Goal: Check status: Check status

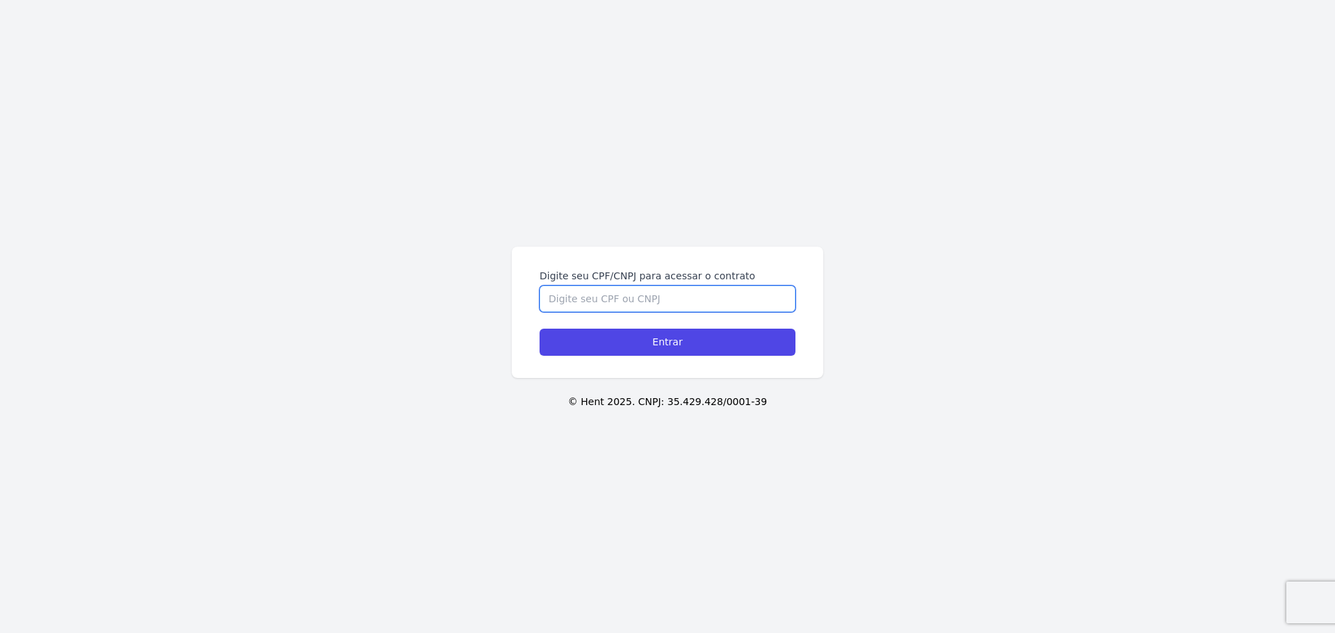
click at [723, 305] on input "Digite seu CPF/CNPJ para acessar o contrato" at bounding box center [668, 299] width 256 height 26
type input "00956070132"
click at [540, 329] on input "Entrar" at bounding box center [668, 342] width 256 height 27
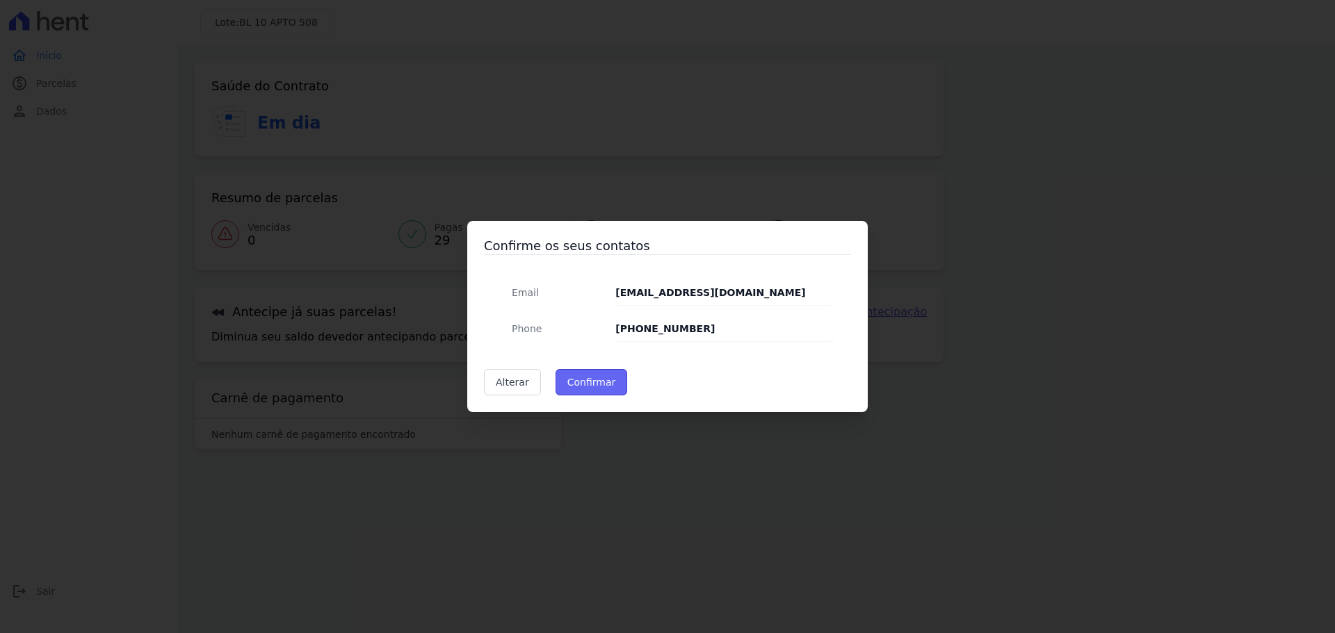
click at [572, 378] on button "Confirmar" at bounding box center [592, 382] width 72 height 26
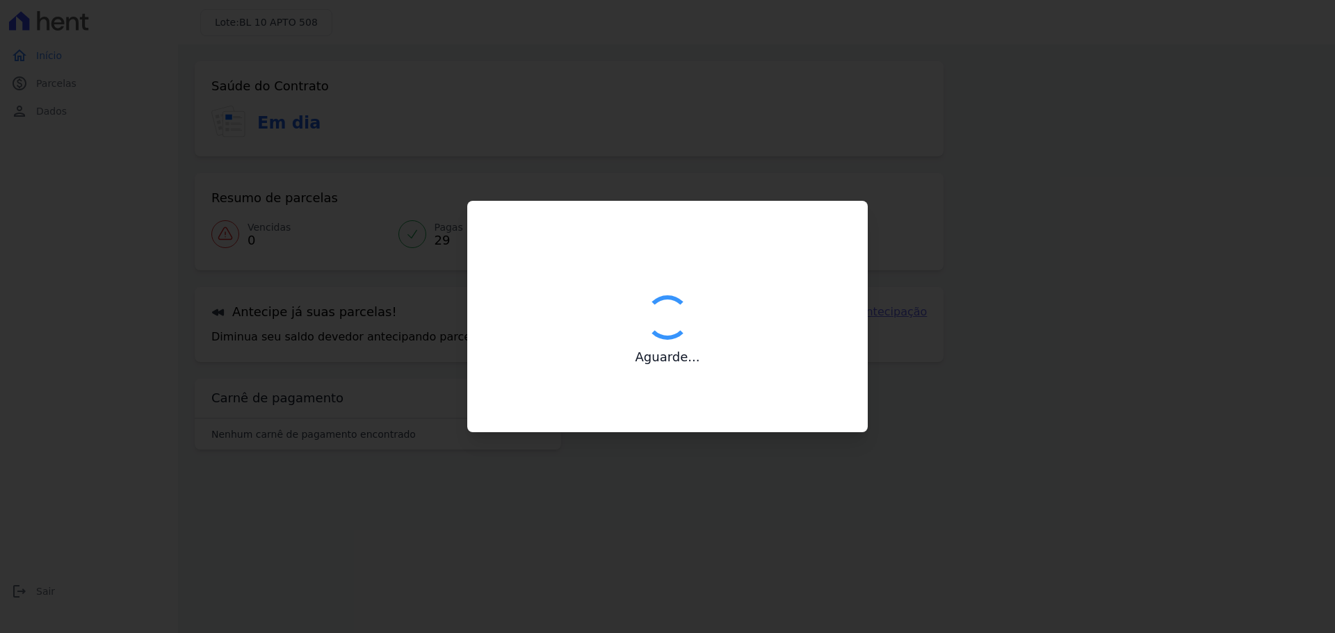
type input "Contatos confirmados com sucesso."
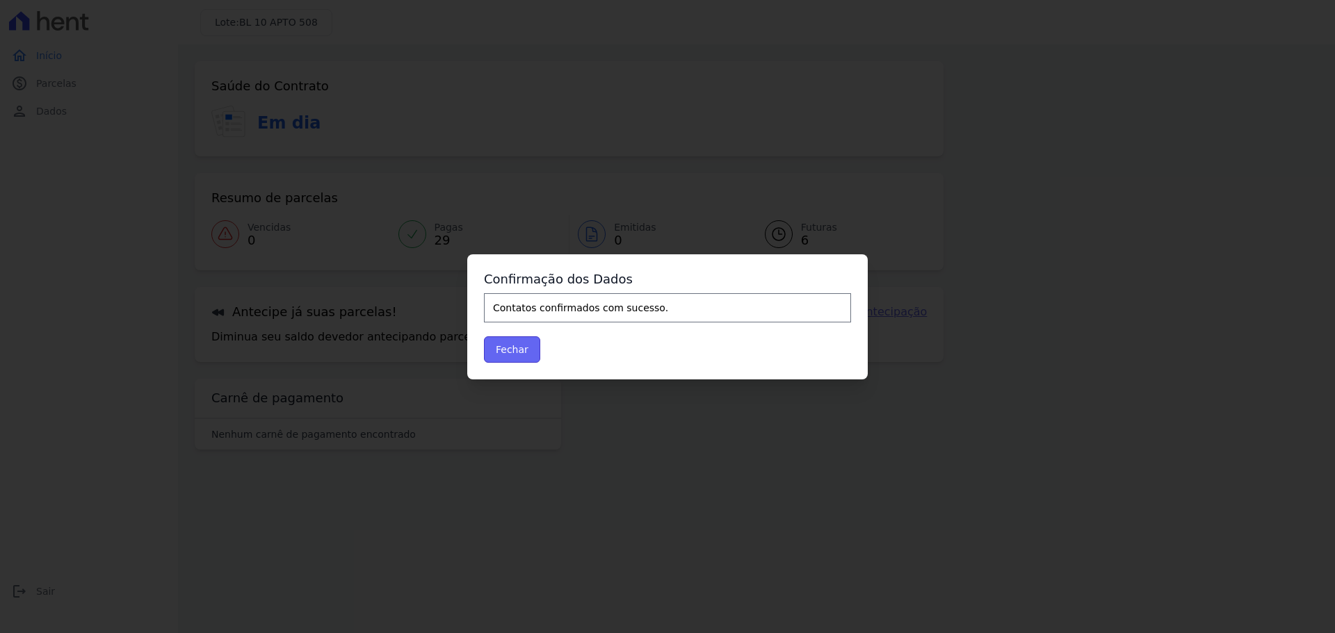
click at [505, 350] on button "Fechar" at bounding box center [512, 350] width 56 height 26
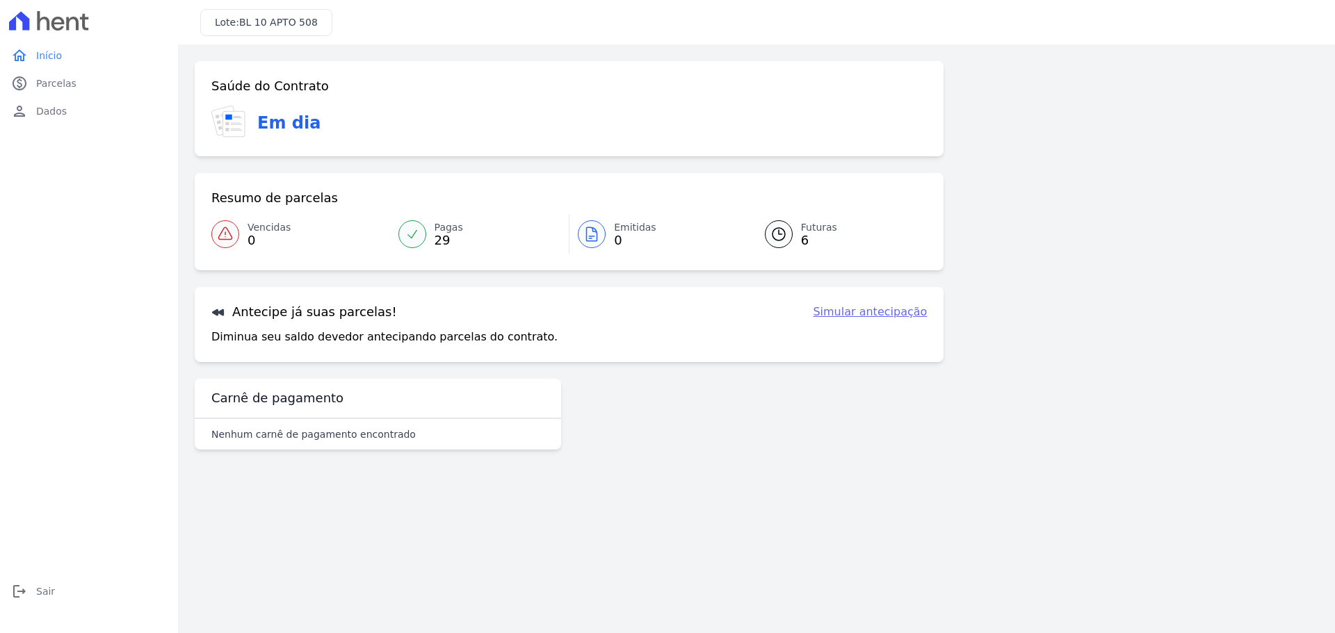
click at [446, 238] on span "29" at bounding box center [449, 240] width 29 height 11
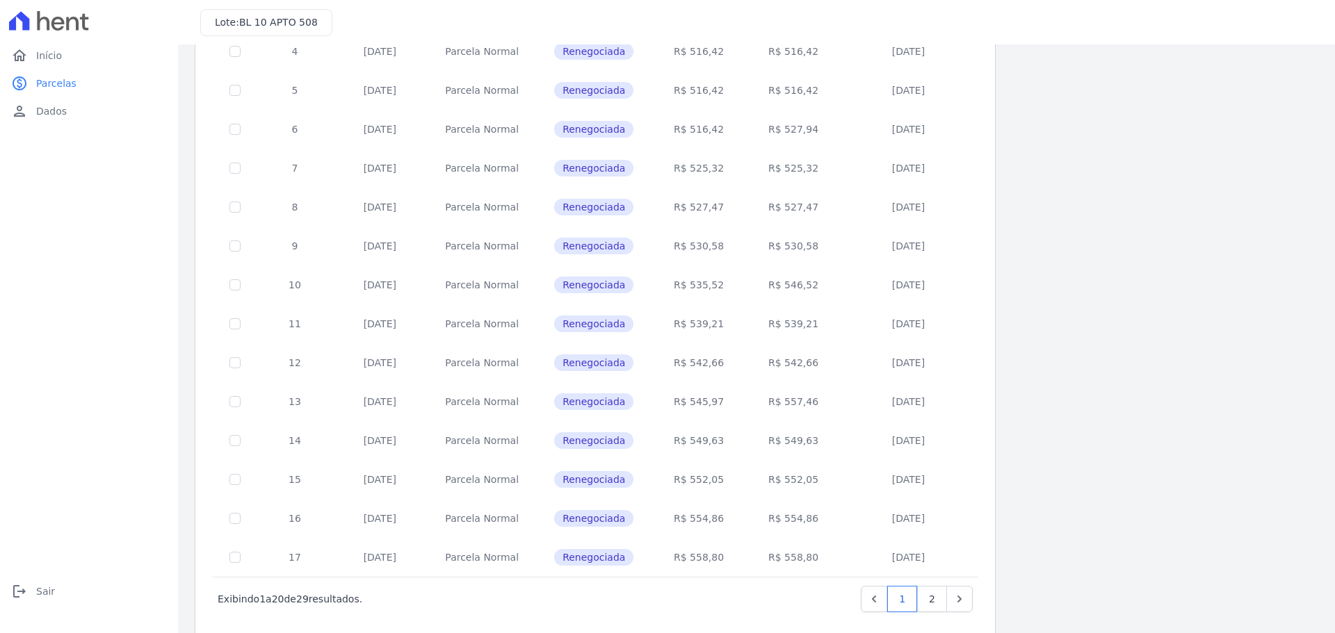
scroll to position [416, 0]
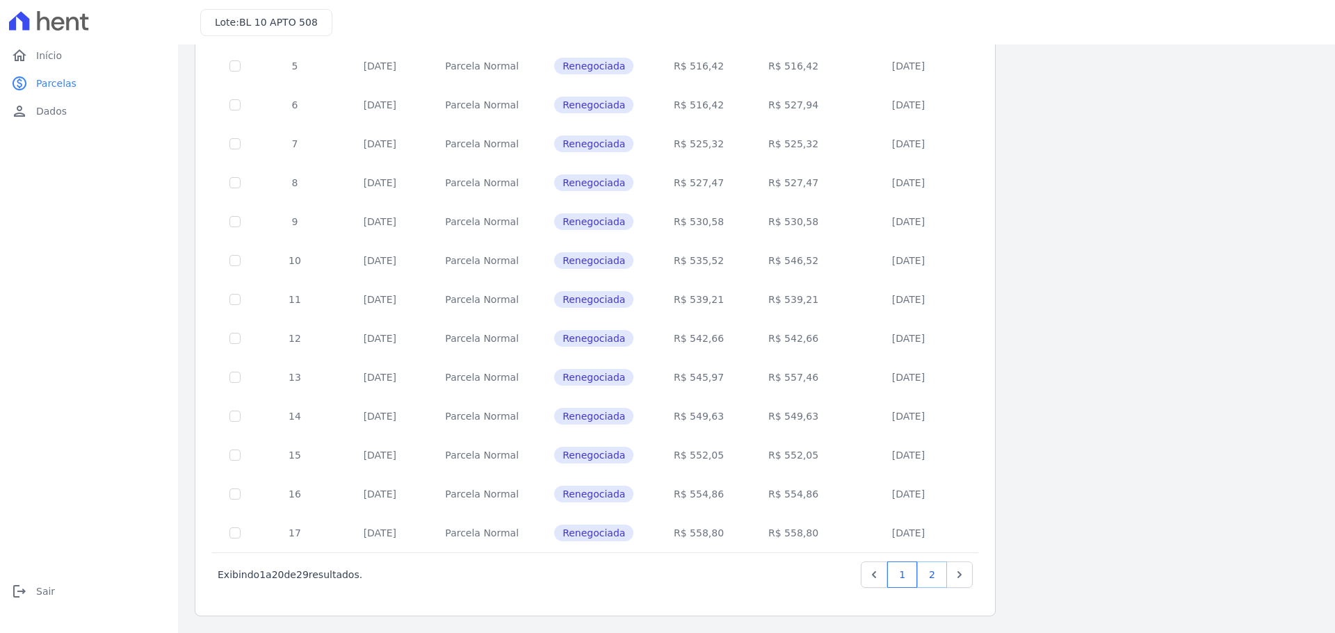
click at [931, 577] on link "2" at bounding box center [932, 575] width 30 height 26
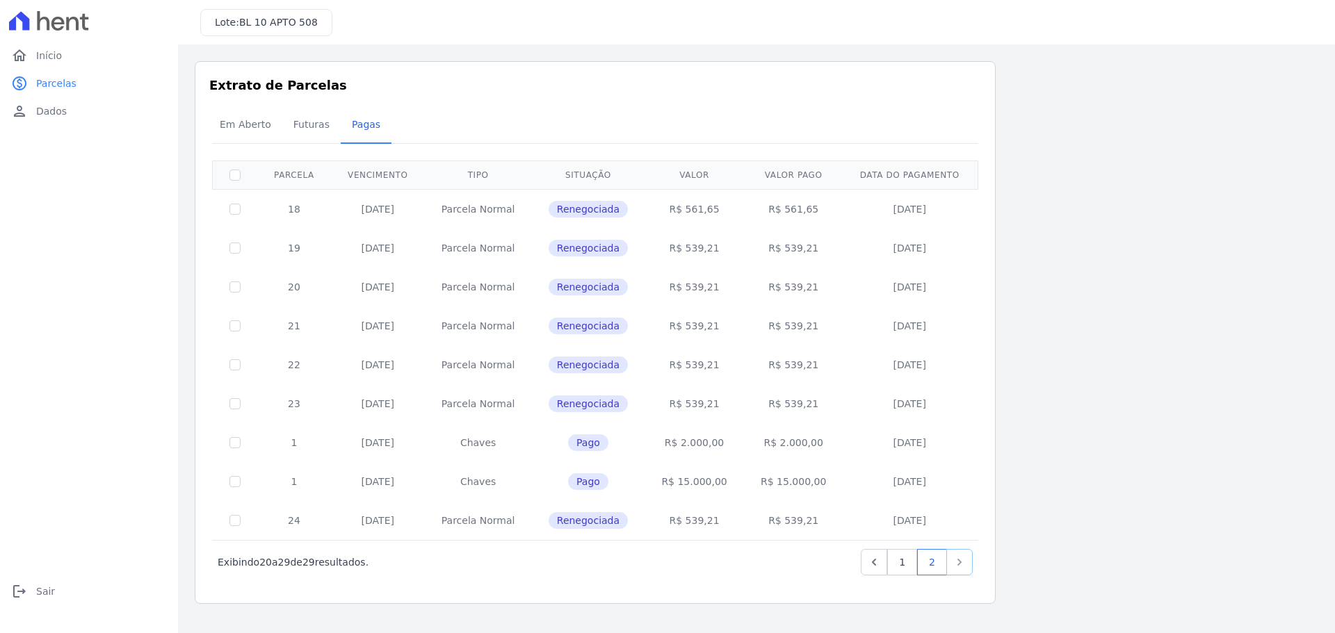
click at [957, 561] on icon "Next" at bounding box center [960, 563] width 14 height 14
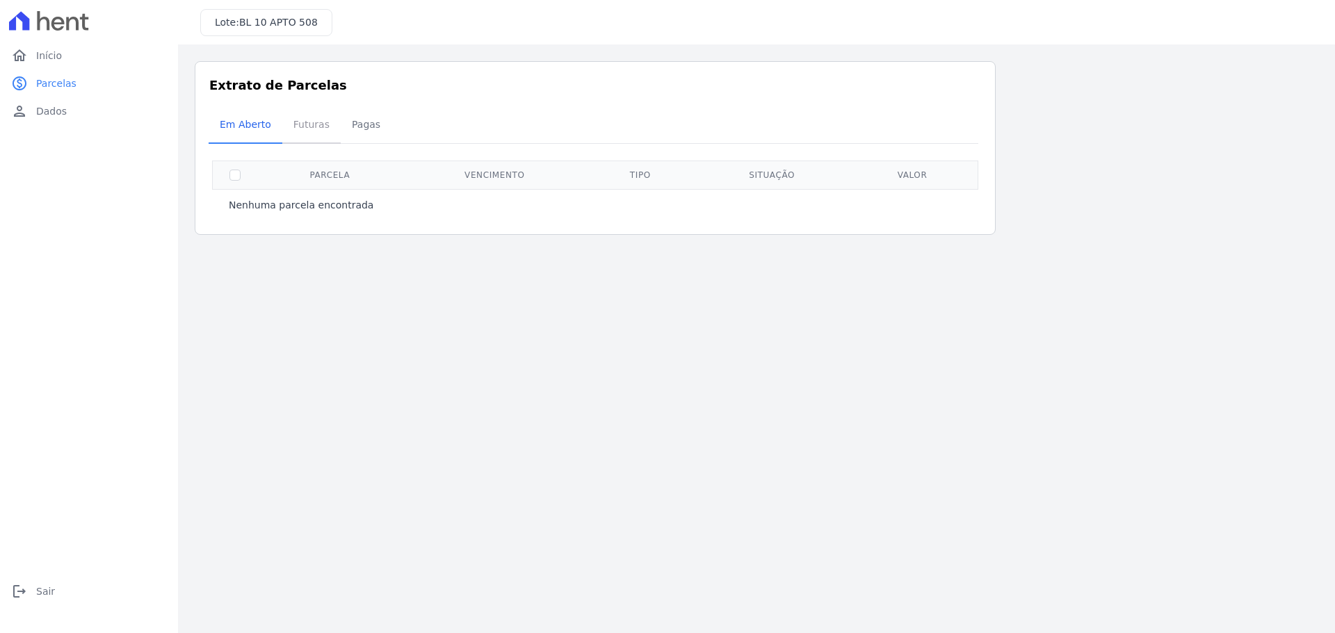
click at [299, 120] on span "Futuras" at bounding box center [311, 125] width 53 height 28
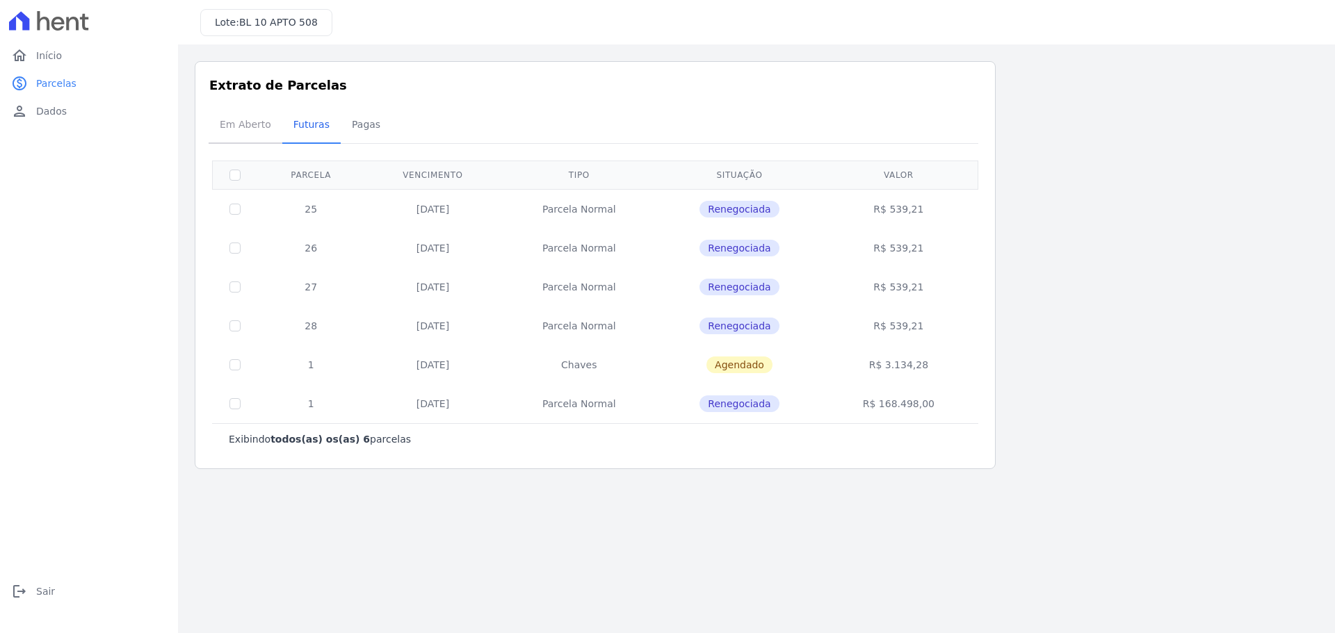
click at [243, 122] on span "Em Aberto" at bounding box center [245, 125] width 68 height 28
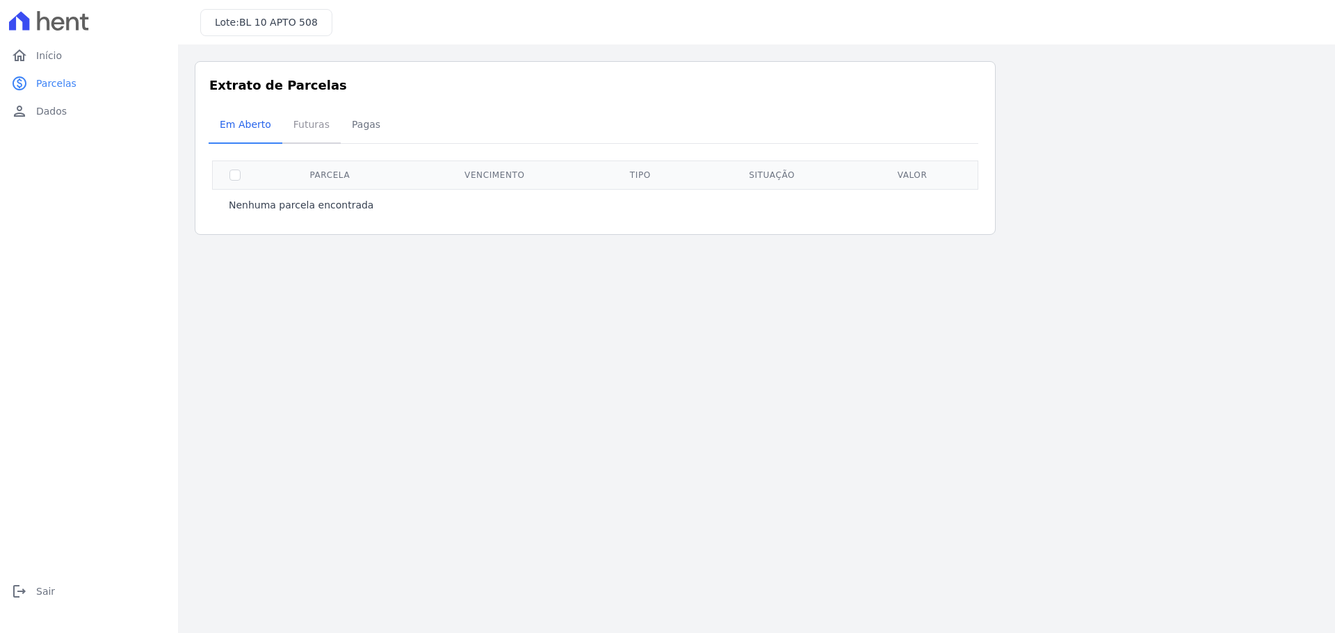
click at [302, 122] on span "Futuras" at bounding box center [311, 125] width 53 height 28
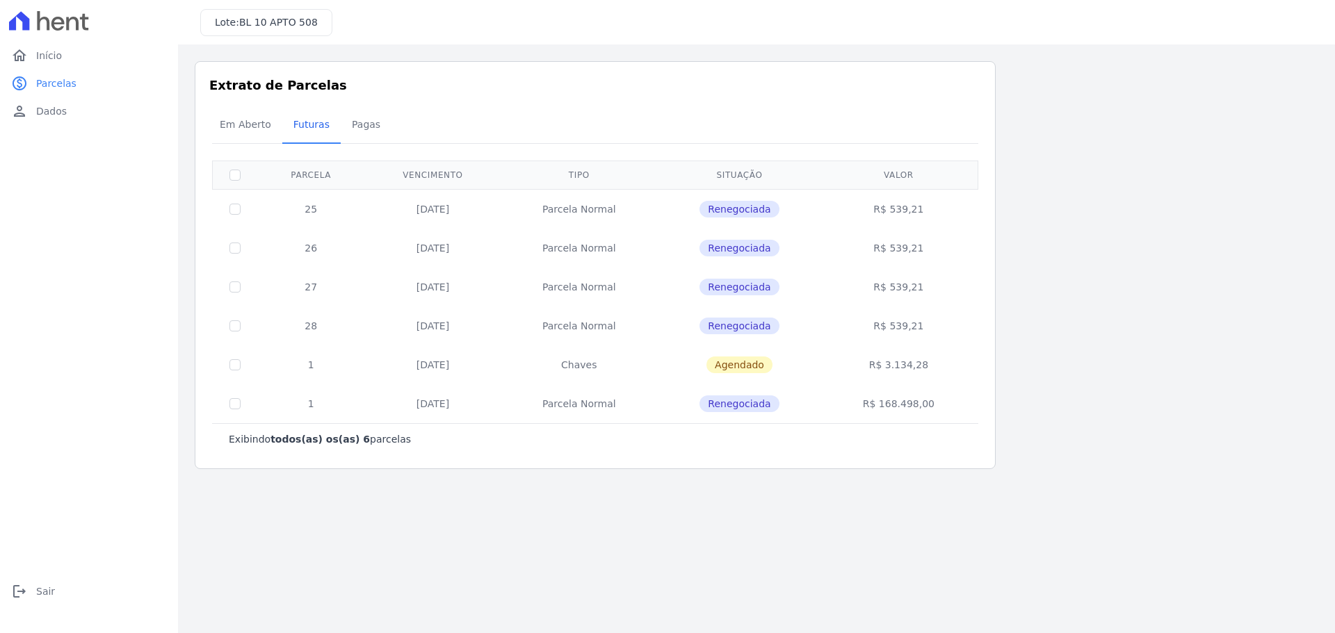
click at [356, 122] on span "Pagas" at bounding box center [365, 125] width 45 height 28
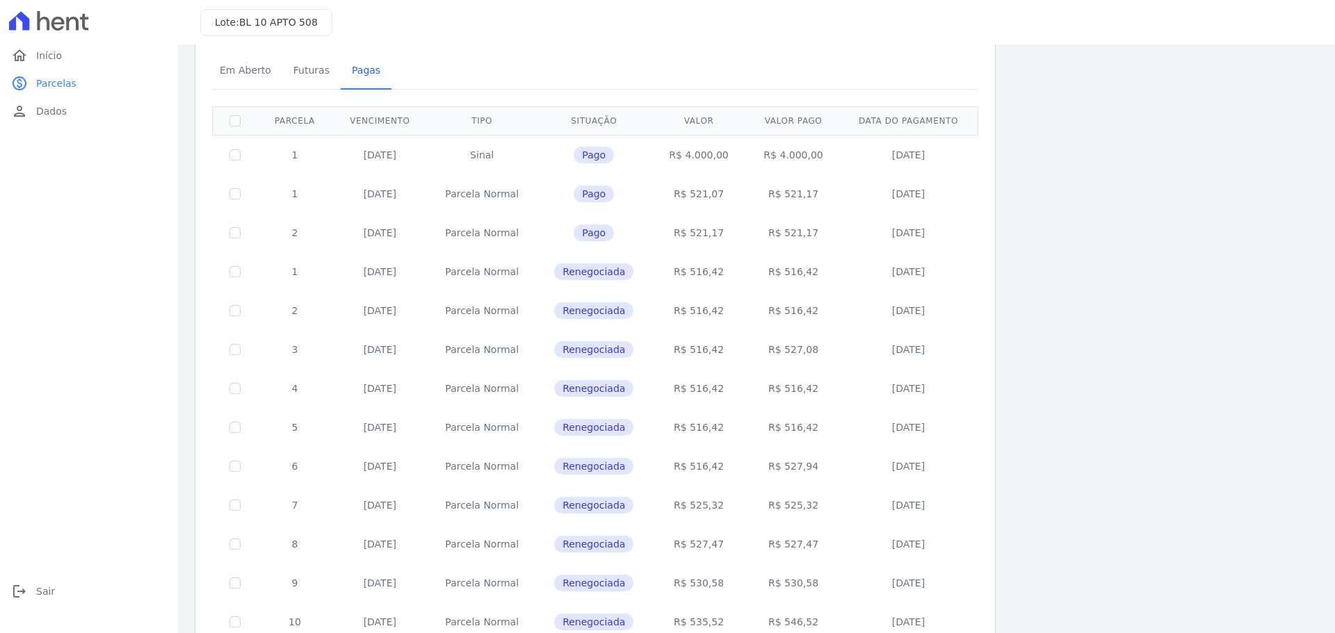
scroll to position [416, 0]
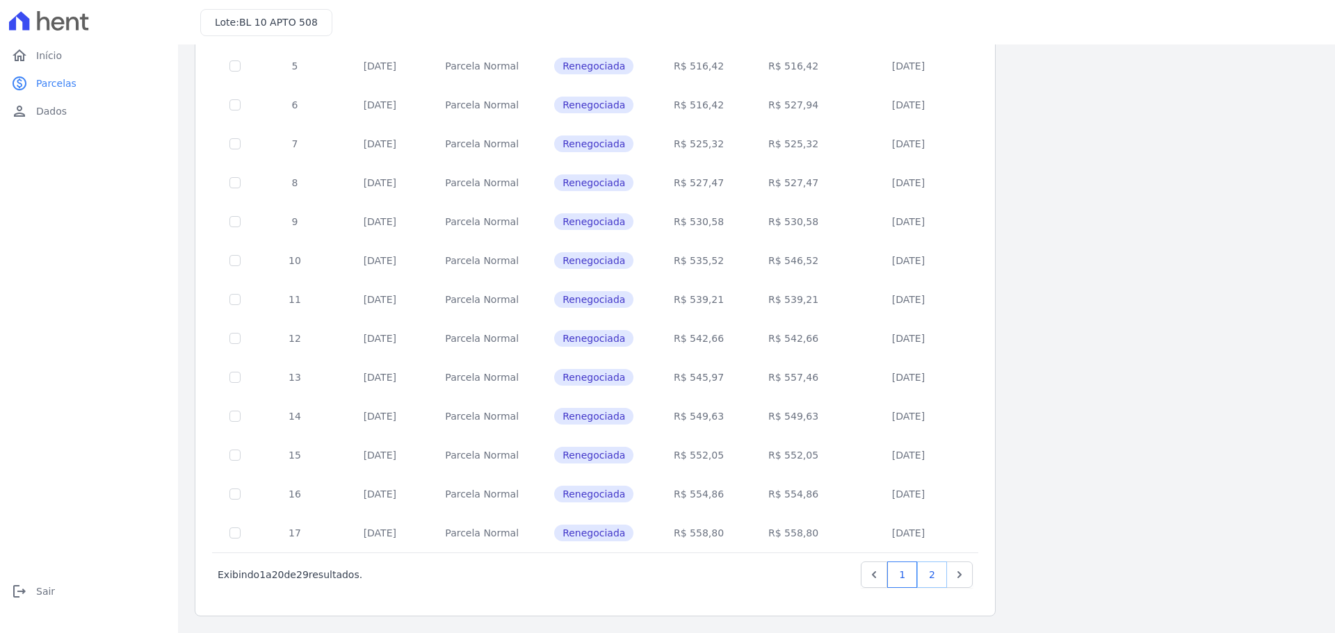
click at [931, 571] on link "2" at bounding box center [932, 575] width 30 height 26
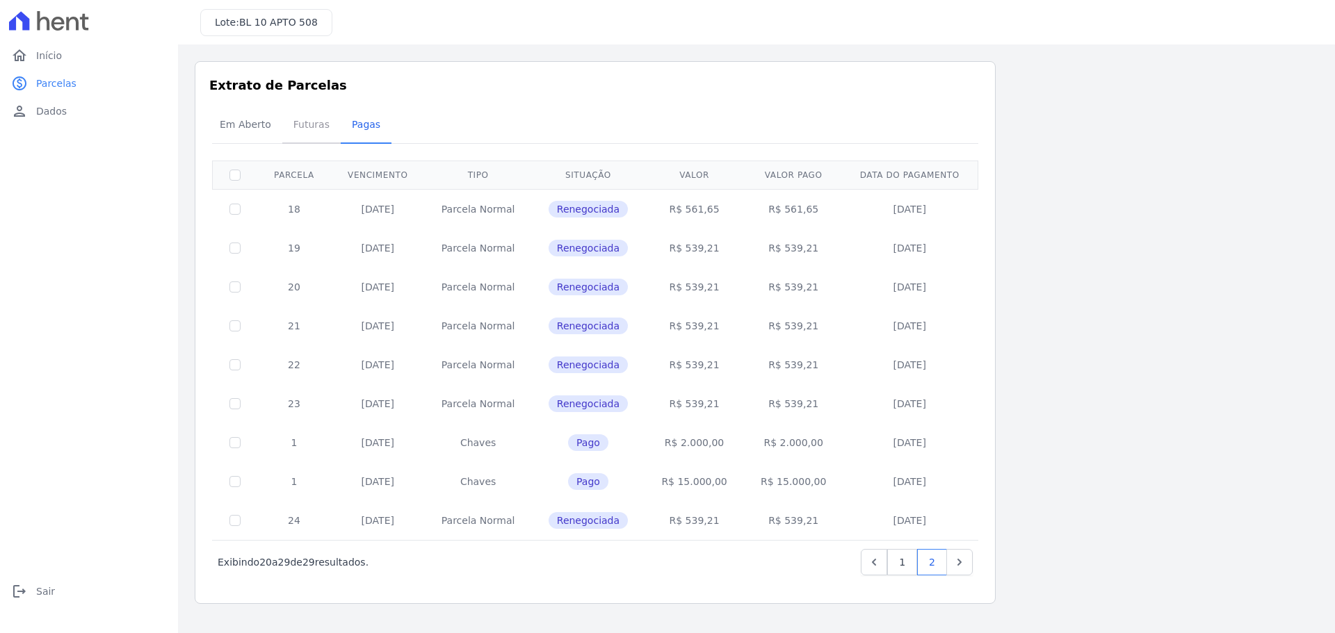
click at [285, 122] on span "Futuras" at bounding box center [311, 125] width 53 height 28
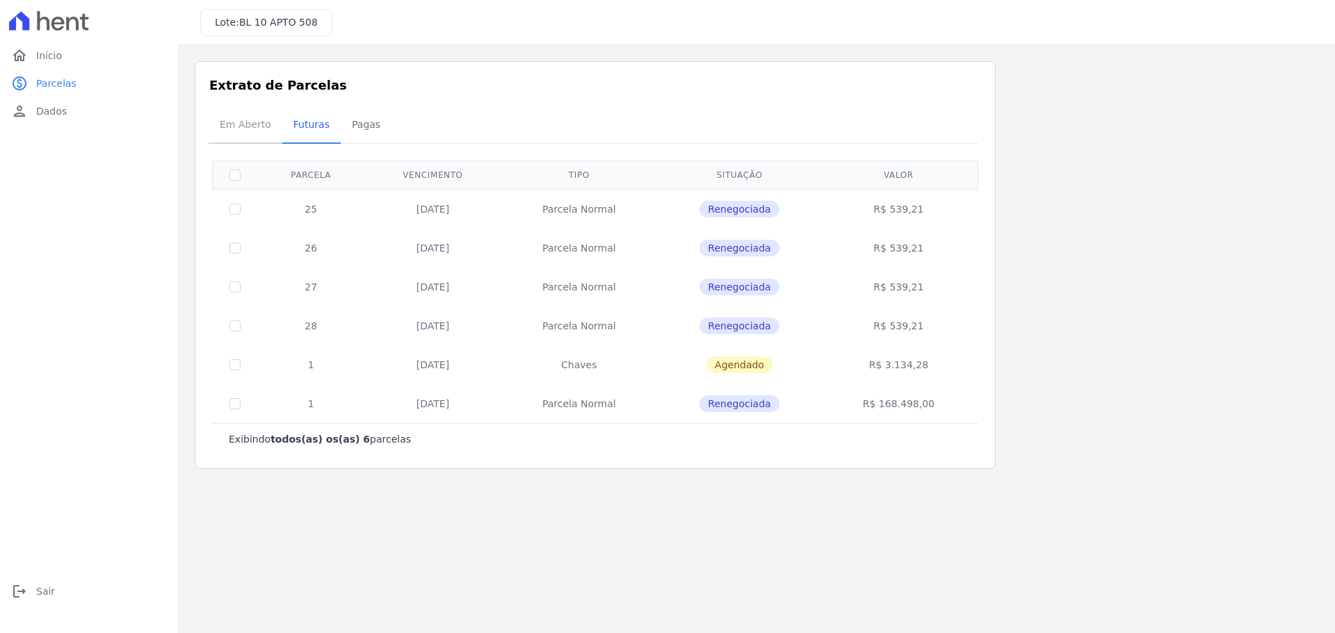
click at [231, 121] on span "Em Aberto" at bounding box center [245, 125] width 68 height 28
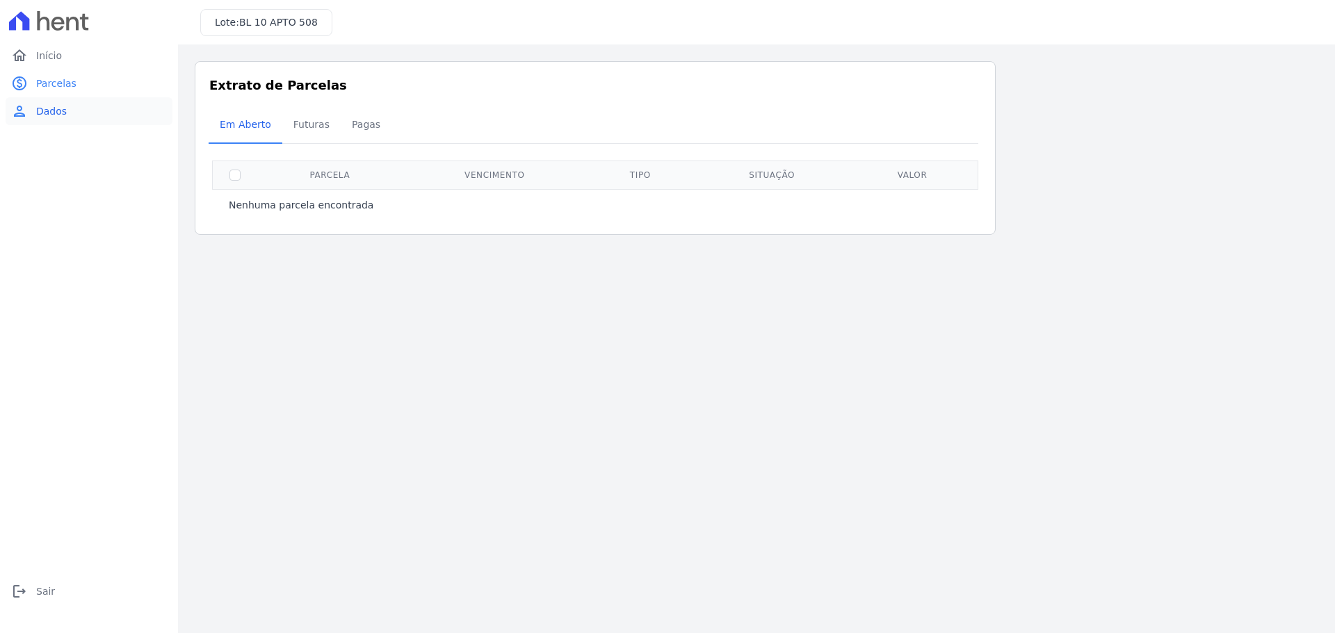
click at [47, 111] on span "Dados" at bounding box center [51, 111] width 31 height 14
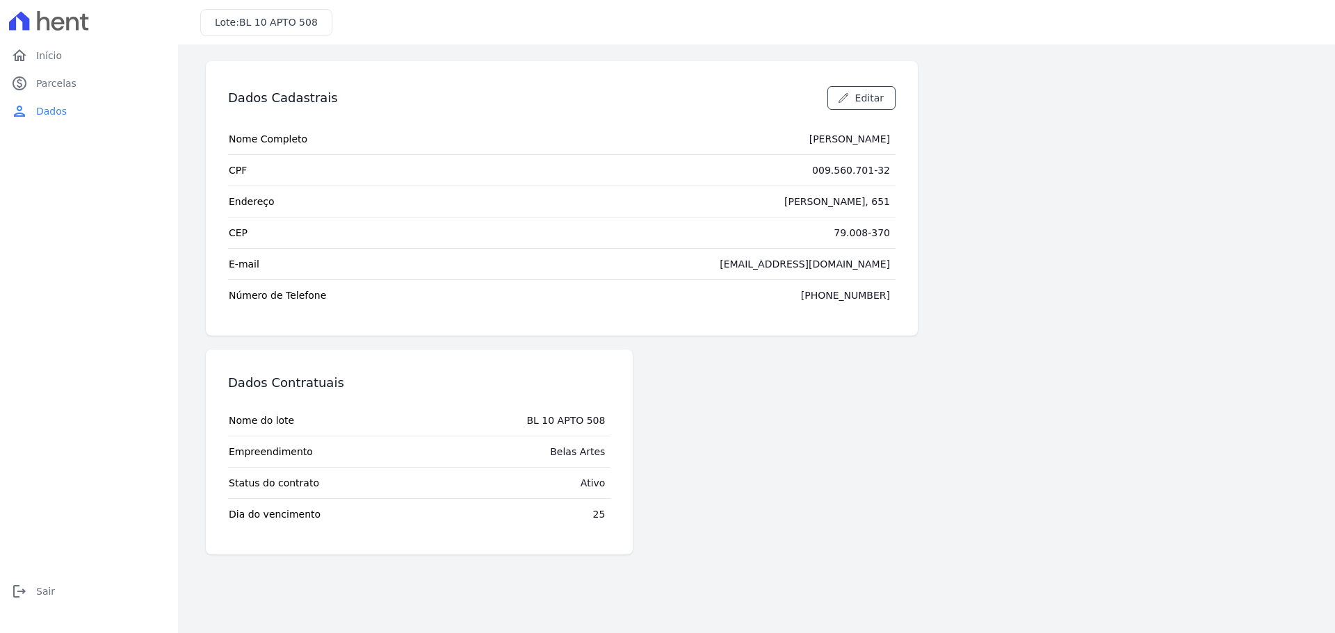
click at [266, 26] on span "BL 10 APTO 508" at bounding box center [278, 22] width 79 height 11
